Goal: Task Accomplishment & Management: Use online tool/utility

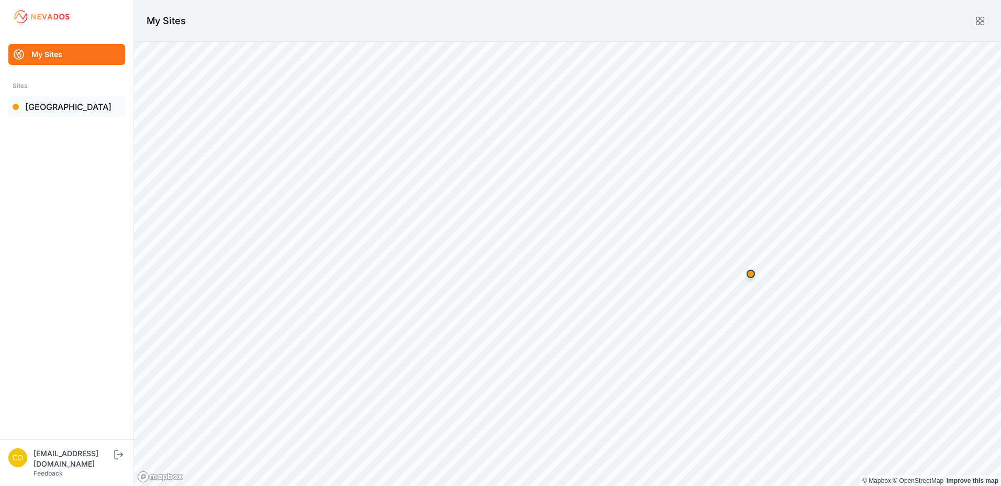
click at [36, 109] on link "[GEOGRAPHIC_DATA]" at bounding box center [66, 106] width 117 height 21
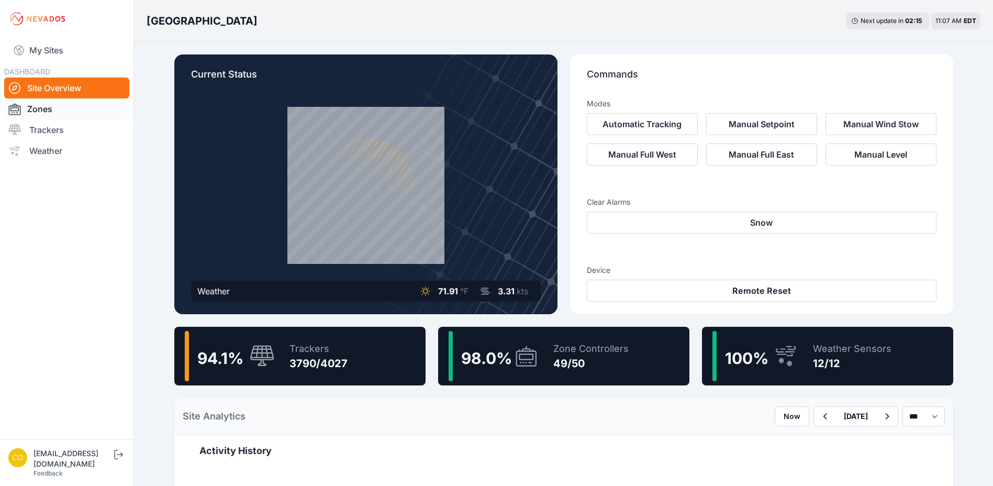
click at [40, 111] on link "Zones" at bounding box center [66, 108] width 125 height 21
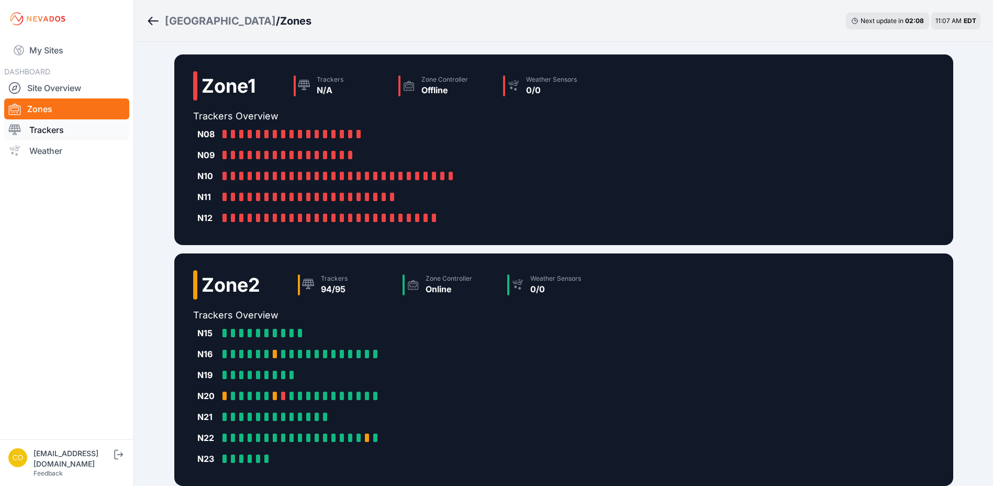
click at [80, 132] on link "Trackers" at bounding box center [66, 129] width 125 height 21
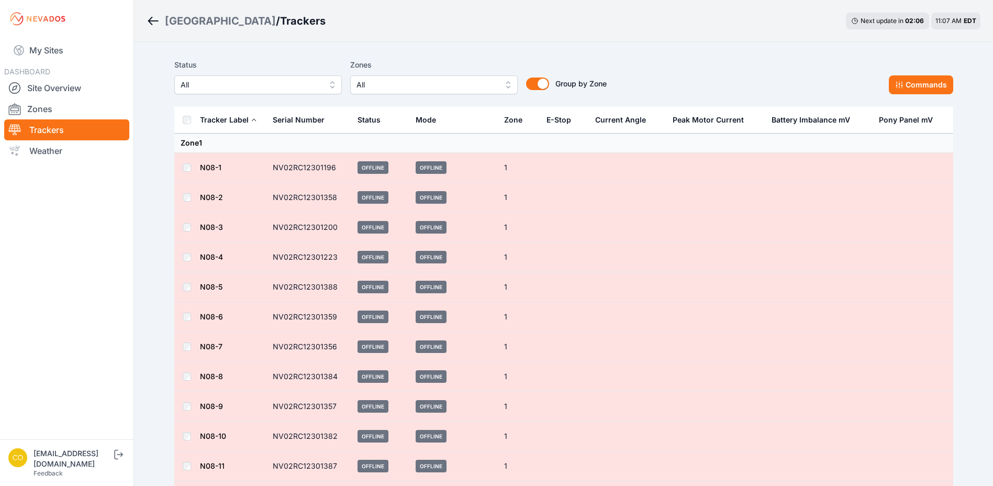
click at [409, 86] on span "All" at bounding box center [426, 85] width 140 height 13
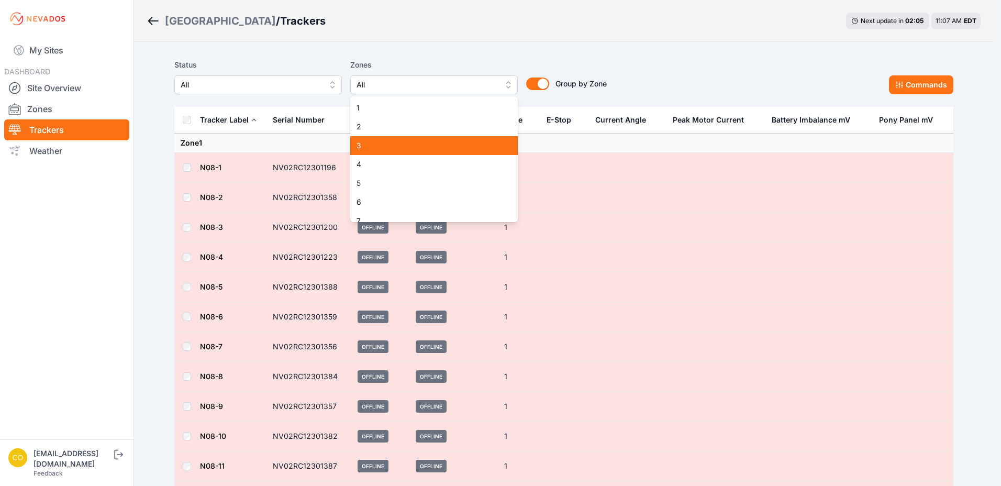
click at [375, 144] on span "3" at bounding box center [427, 145] width 142 height 10
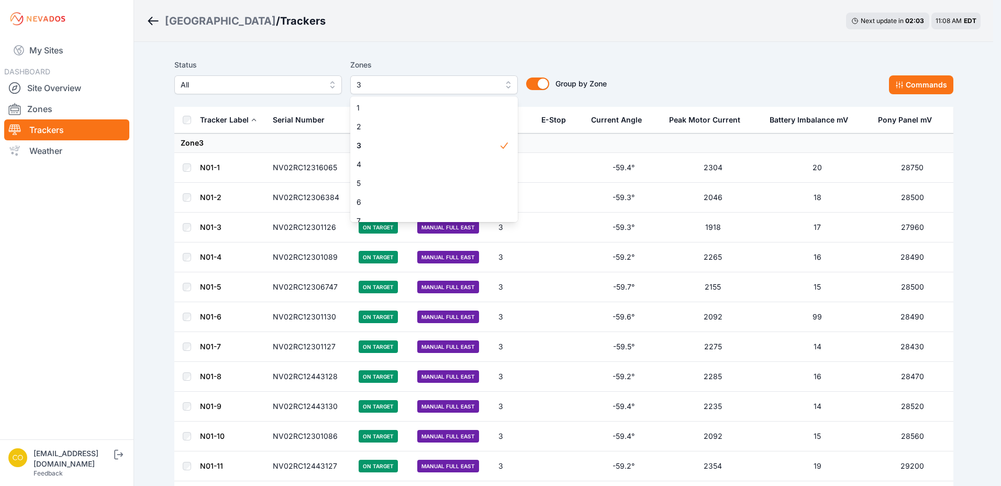
click at [522, 65] on div "Status All Zones 3 1 2 3 4 5 6 7 8 9 10 11 12 13 14 15 16 17 18 19 20 21 22 23 …" at bounding box center [390, 77] width 432 height 36
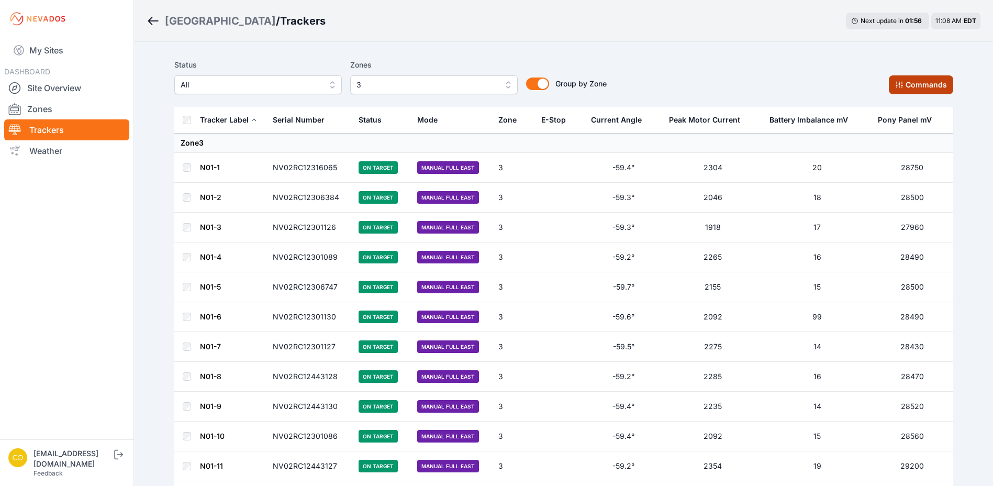
click at [930, 88] on button "Commands" at bounding box center [921, 84] width 64 height 19
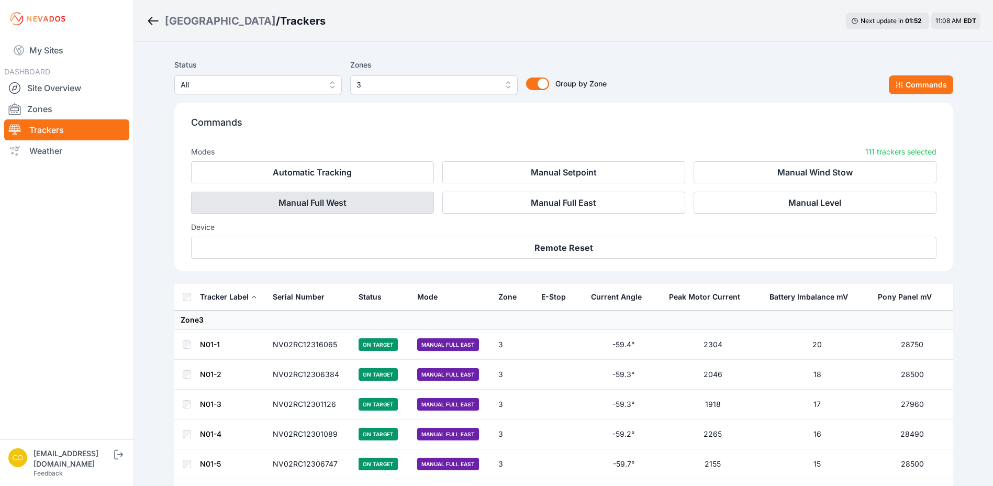
click at [316, 207] on button "Manual Full West" at bounding box center [312, 203] width 243 height 22
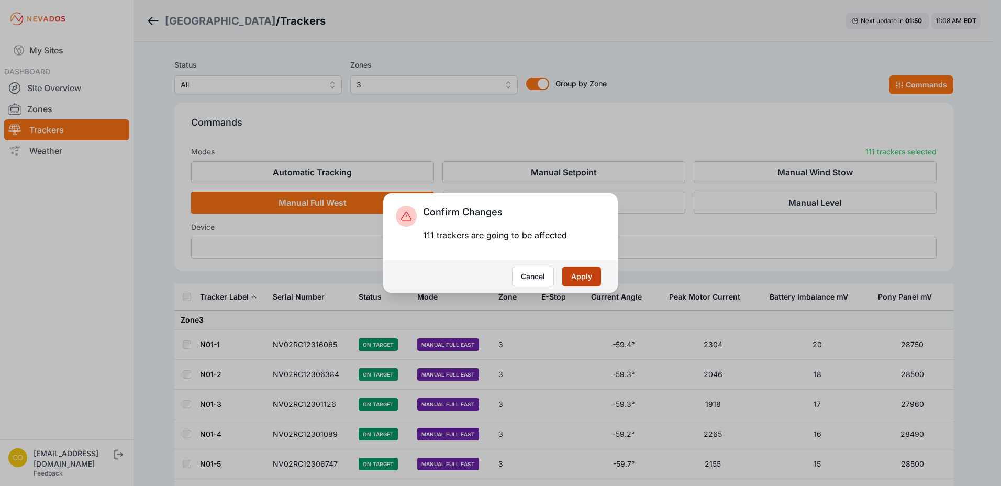
click at [573, 276] on button "Apply" at bounding box center [581, 276] width 39 height 20
